Goal: Navigation & Orientation: Find specific page/section

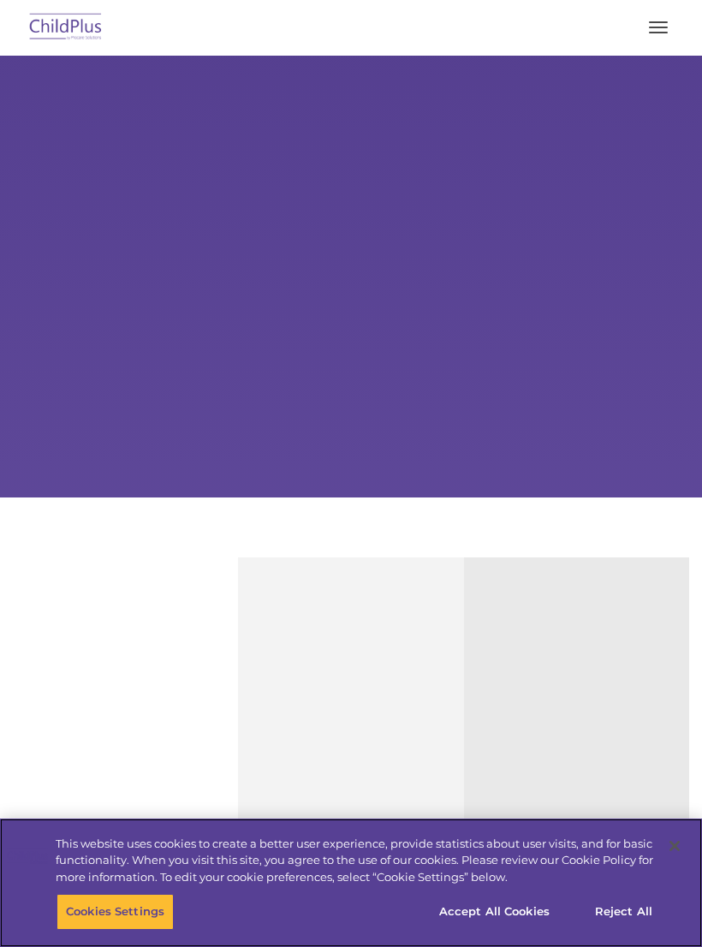
select select "MEDIUM"
click at [127, 905] on button "Cookies Settings" at bounding box center [115, 912] width 117 height 36
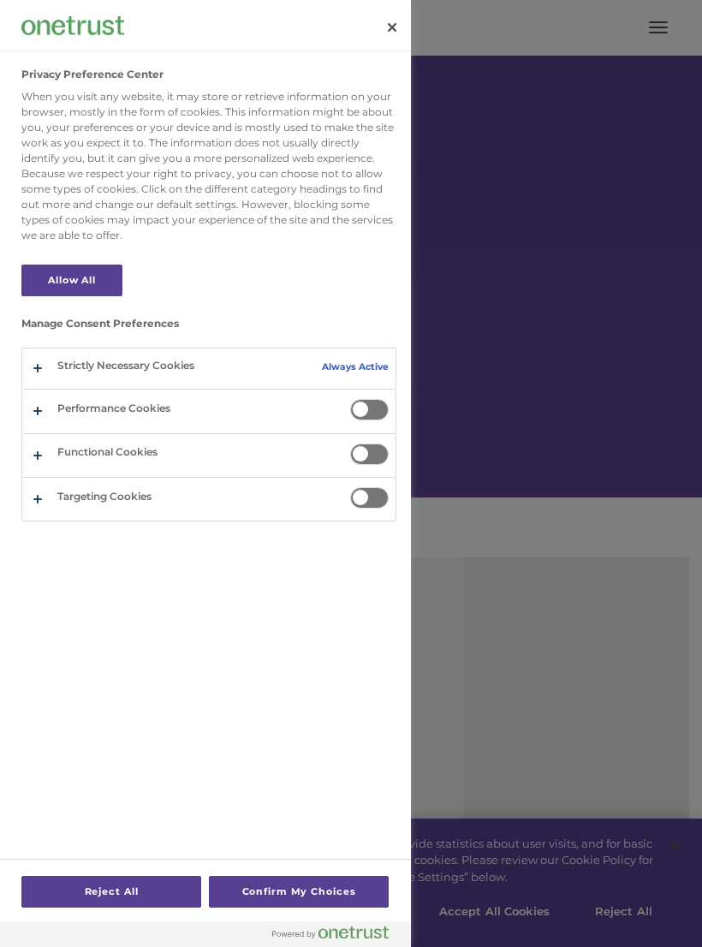
click at [654, 318] on div at bounding box center [351, 473] width 702 height 947
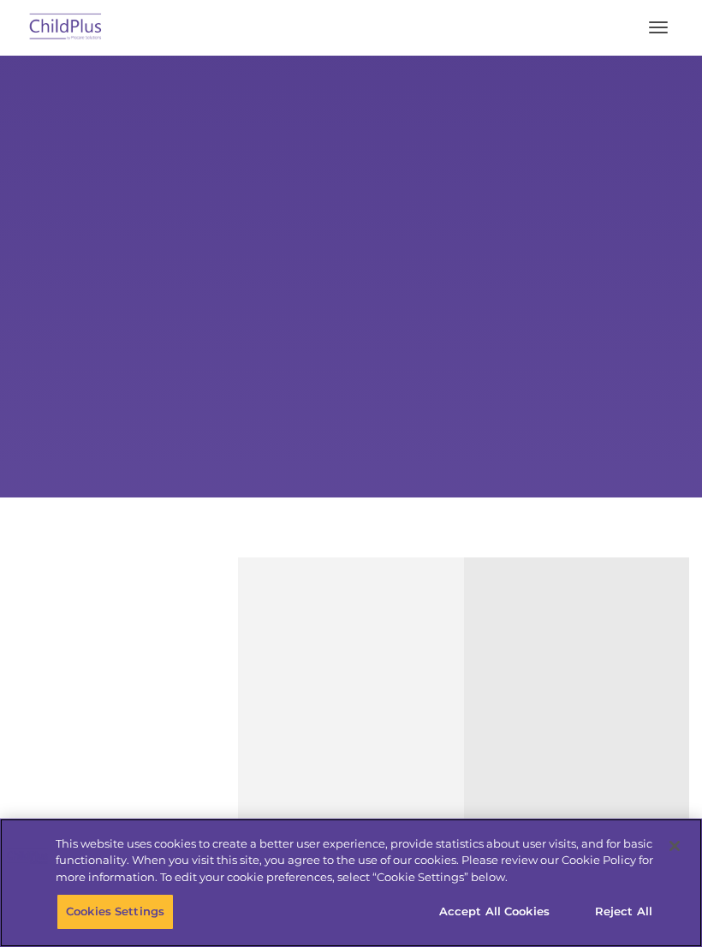
select select "MEDIUM"
click at [647, 32] on button "button" at bounding box center [658, 27] width 36 height 27
click at [57, 15] on img at bounding box center [66, 28] width 80 height 40
select select "MEDIUM"
click at [656, 33] on button "button" at bounding box center [658, 27] width 36 height 27
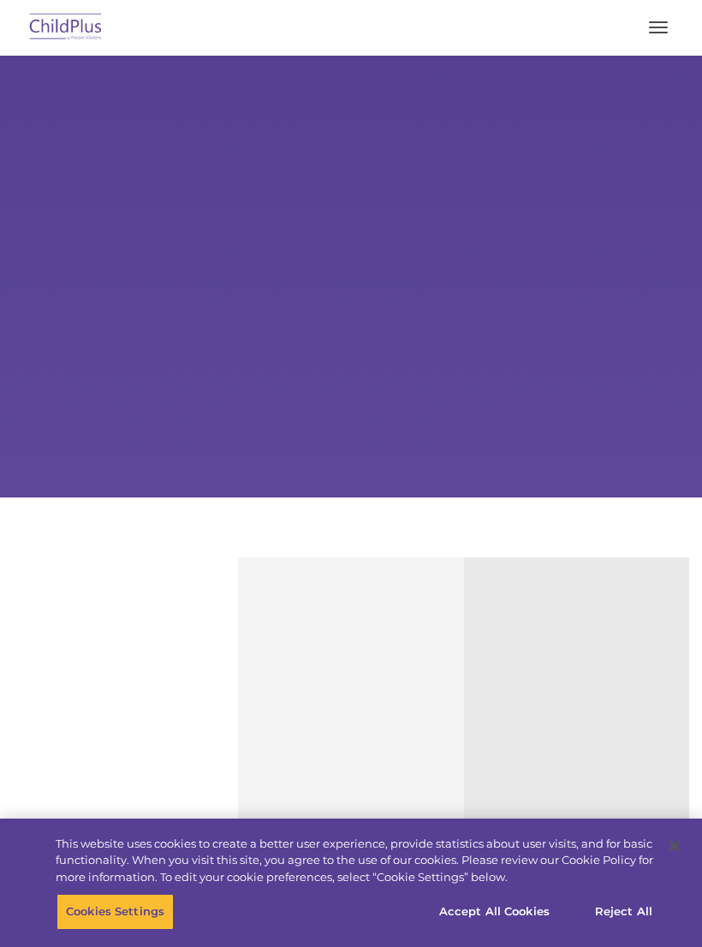
click at [68, 30] on img at bounding box center [66, 28] width 80 height 40
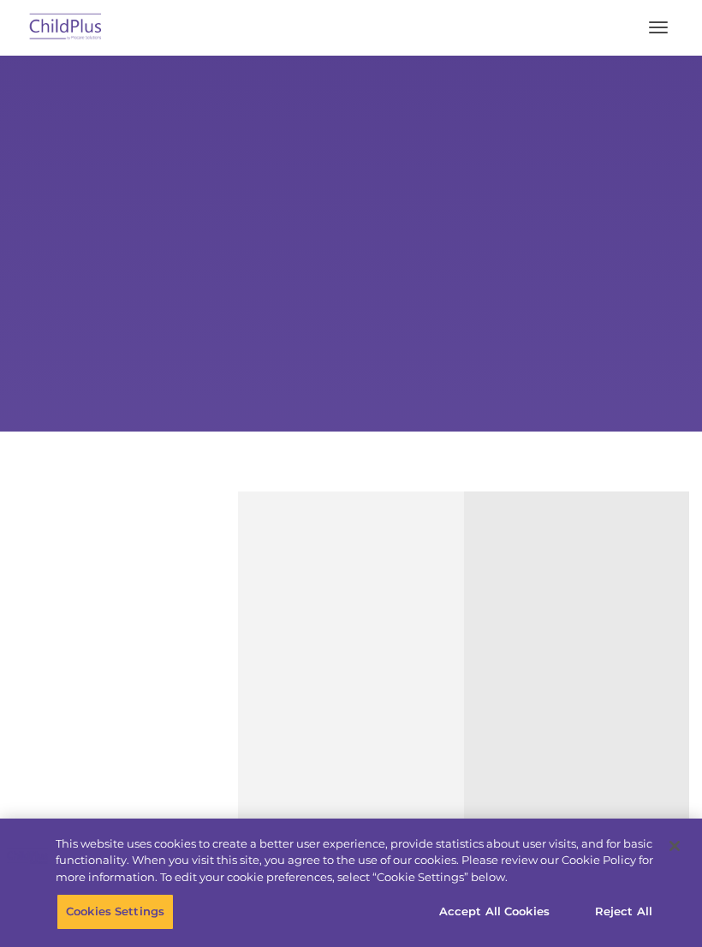
select select "MEDIUM"
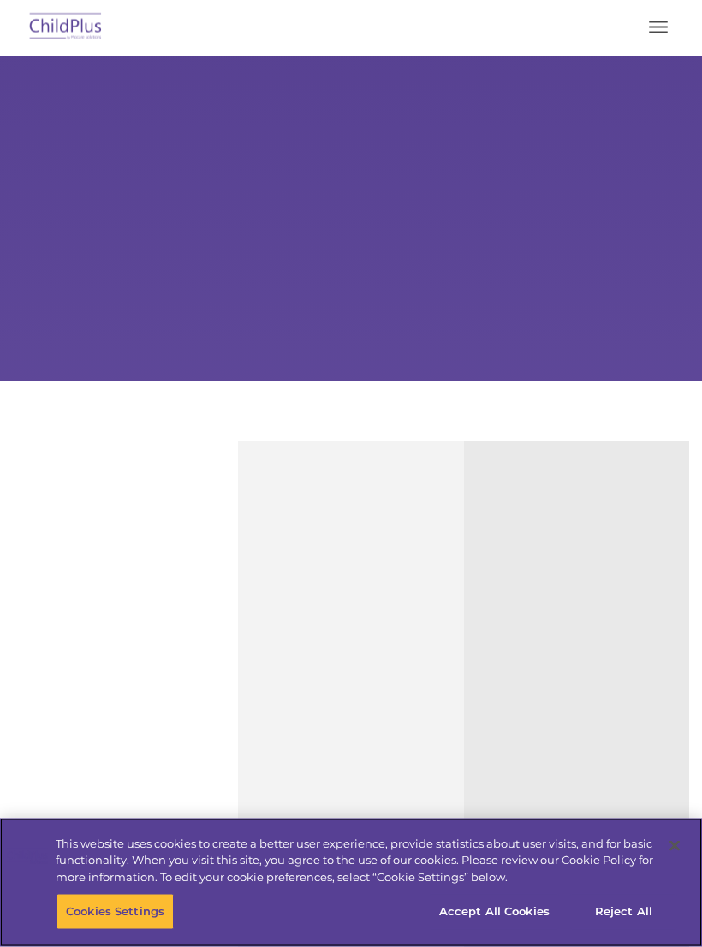
scroll to position [116, 0]
click at [512, 916] on button "Accept All Cookies" at bounding box center [494, 912] width 129 height 36
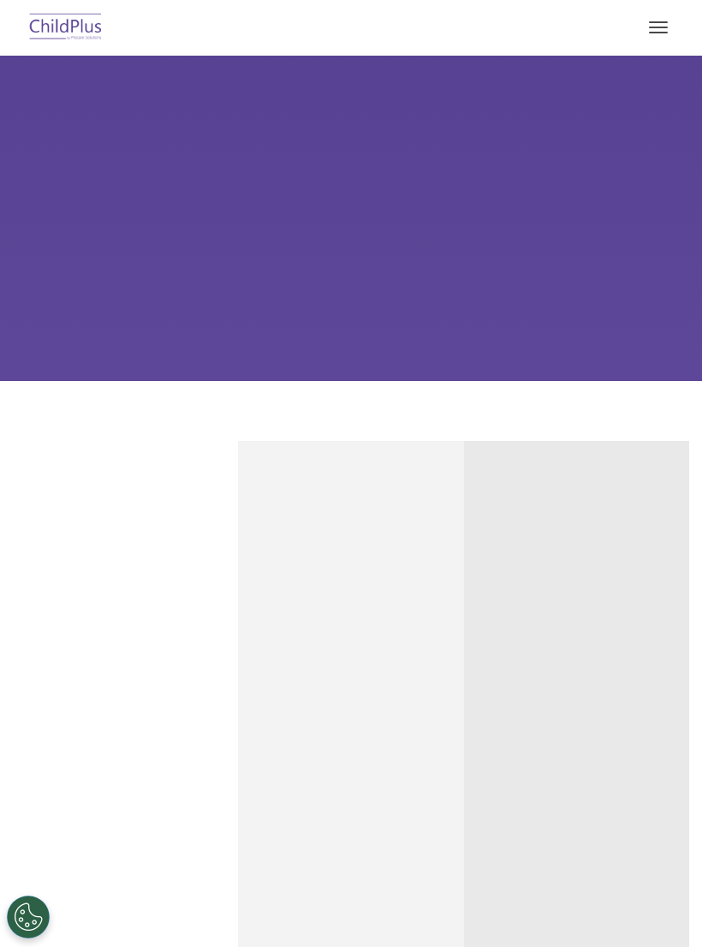
click at [652, 33] on button "button" at bounding box center [658, 27] width 36 height 27
click at [661, 39] on button "button" at bounding box center [658, 27] width 36 height 27
click at [657, 26] on button "button" at bounding box center [658, 27] width 36 height 27
click at [646, 28] on button "button" at bounding box center [658, 27] width 36 height 27
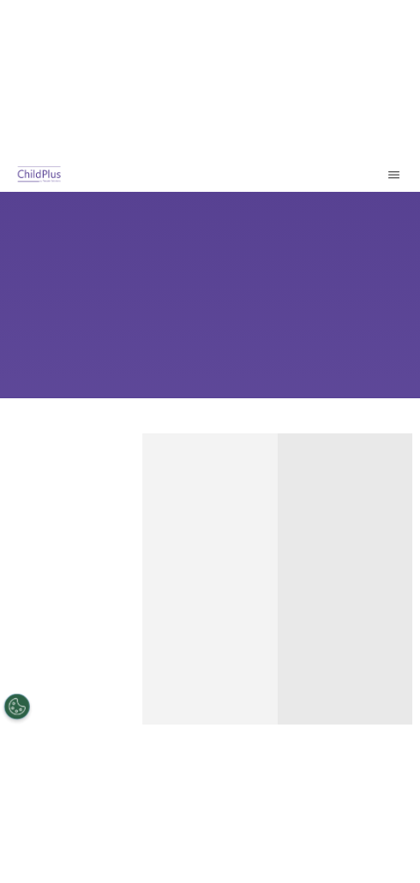
scroll to position [0, 0]
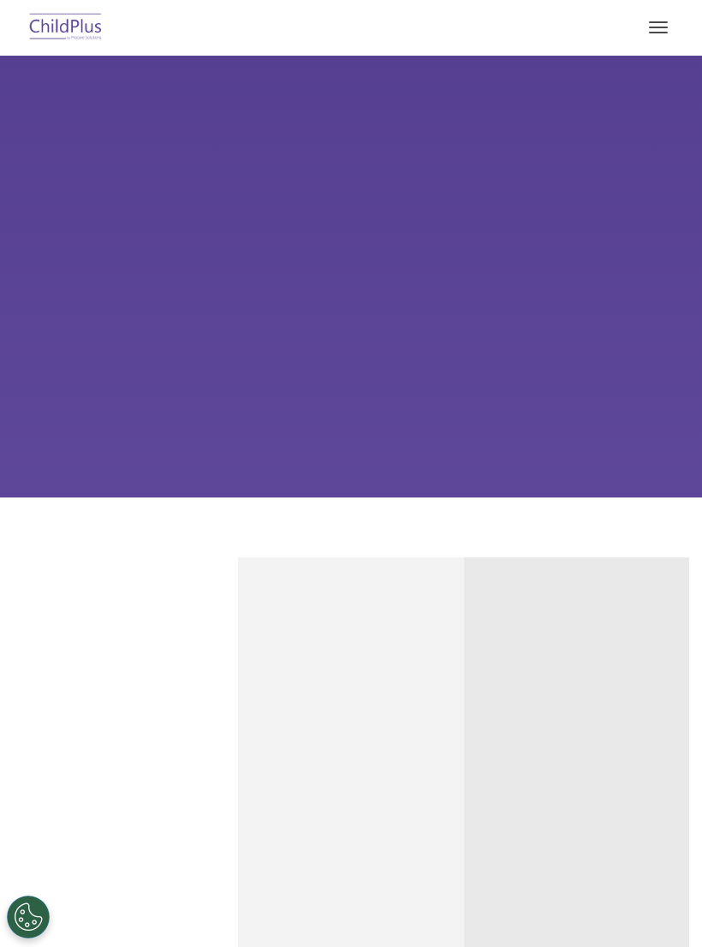
select select "MEDIUM"
click at [662, 30] on button "button" at bounding box center [658, 27] width 36 height 27
click at [658, 31] on button "button" at bounding box center [658, 27] width 36 height 27
click at [650, 21] on span "button" at bounding box center [658, 22] width 19 height 2
click at [661, 36] on button "button" at bounding box center [658, 27] width 36 height 27
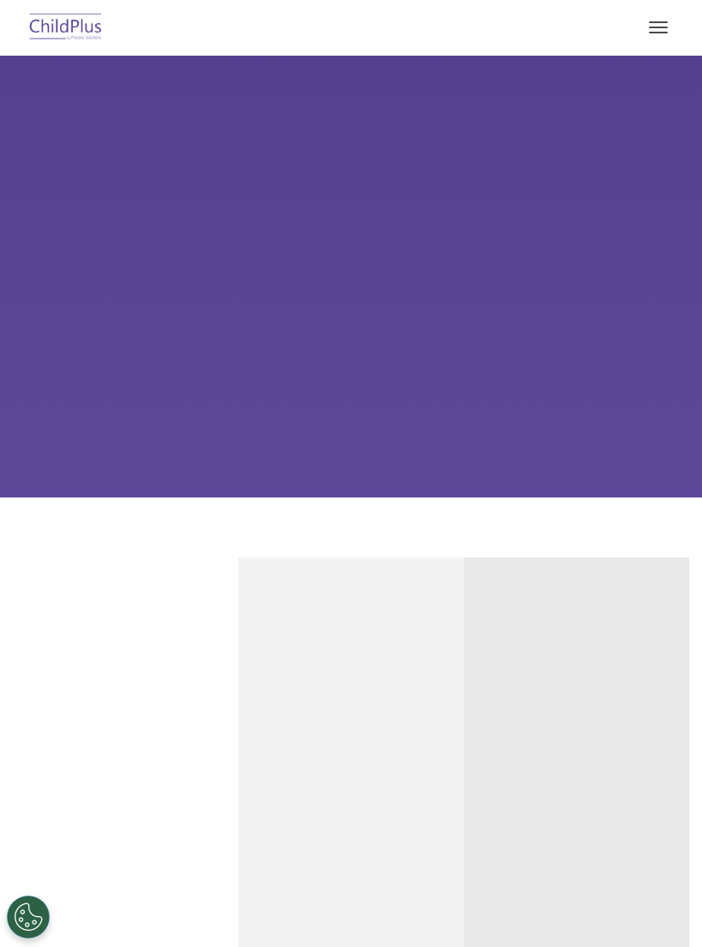
select select "MEDIUM"
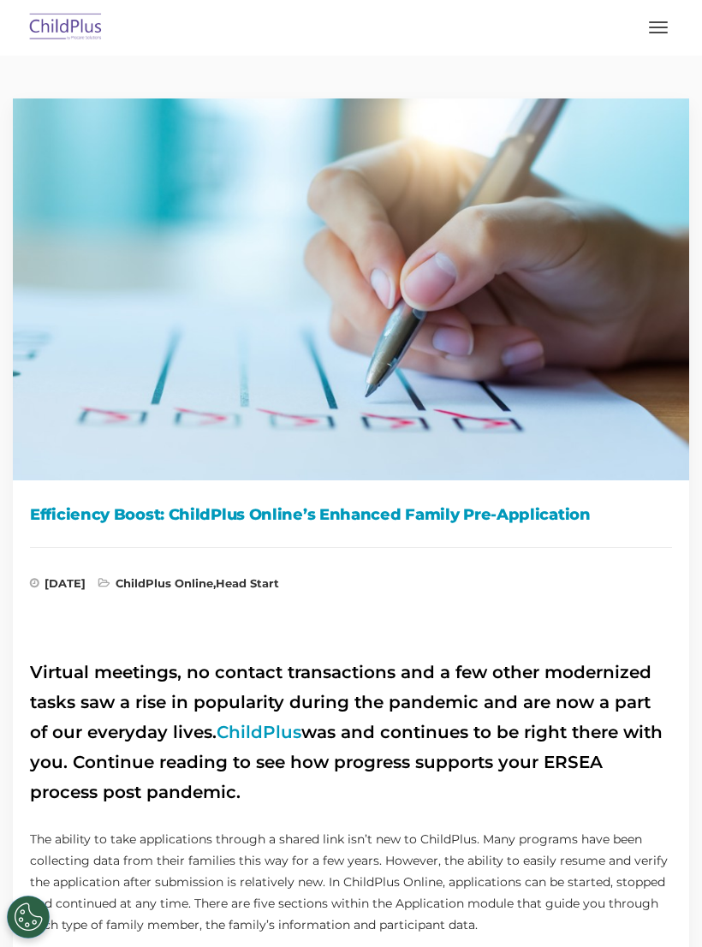
click at [658, 32] on span "button" at bounding box center [658, 33] width 19 height 2
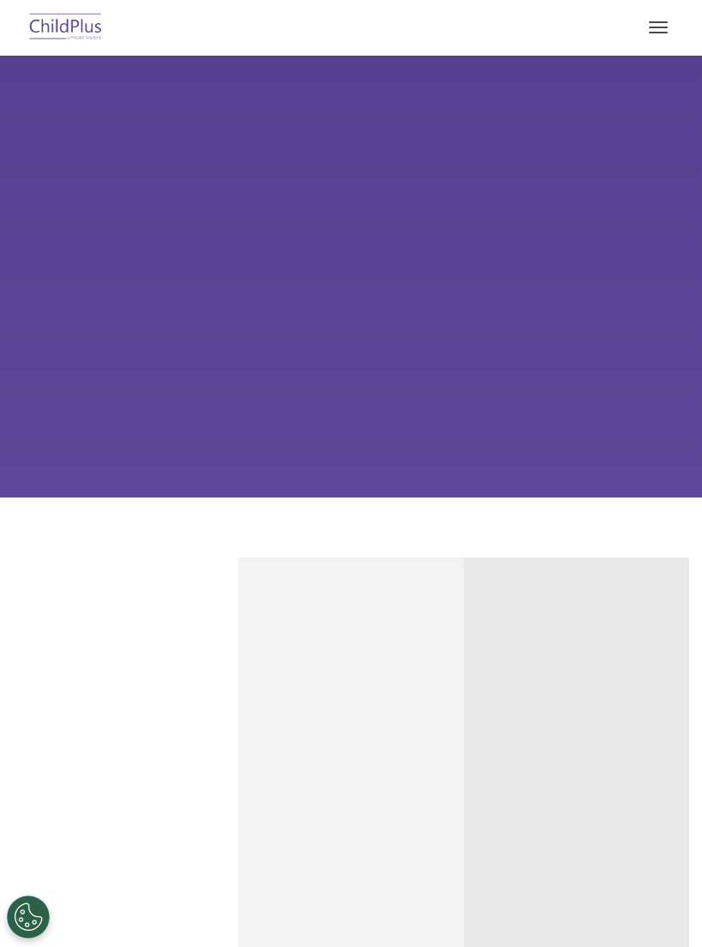
select select "MEDIUM"
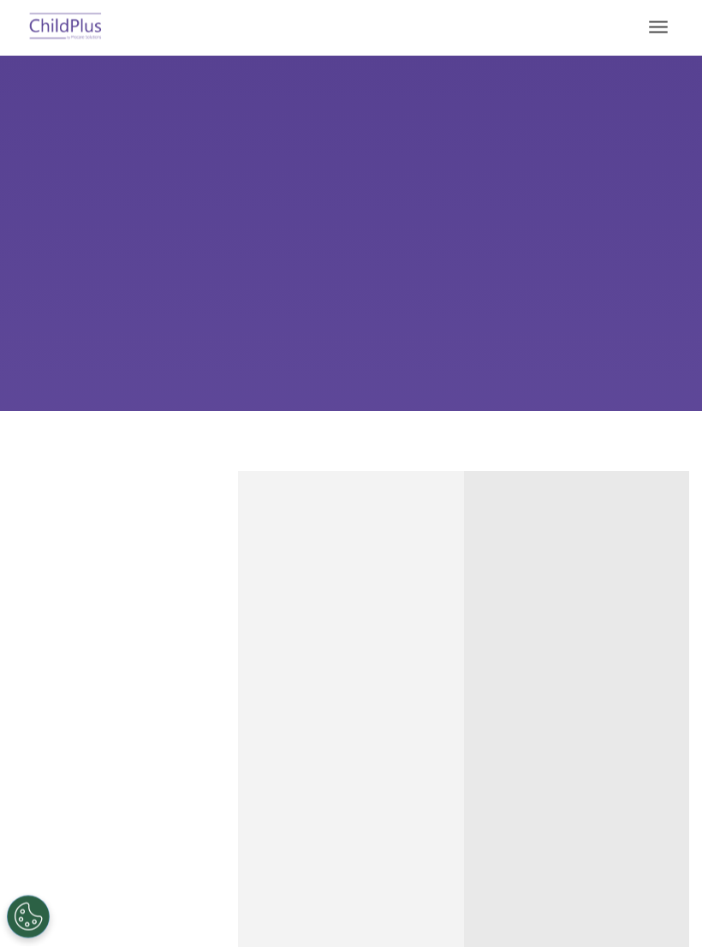
scroll to position [87, 0]
click at [659, 33] on button "button" at bounding box center [658, 27] width 36 height 27
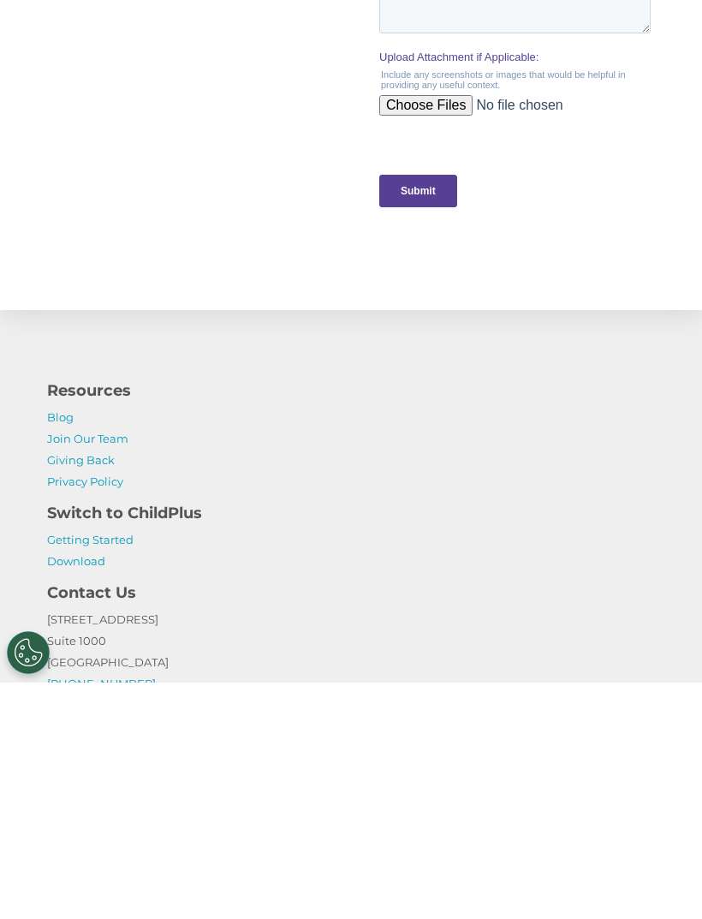
scroll to position [1859, 0]
